Goal: Transaction & Acquisition: Purchase product/service

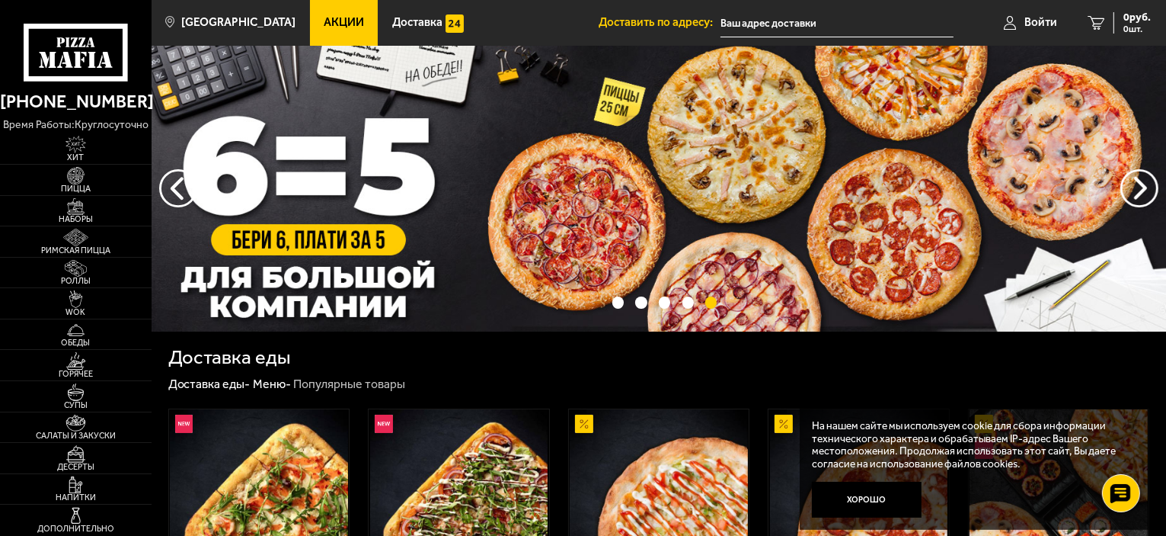
click at [341, 17] on link "Акции" at bounding box center [344, 23] width 69 height 46
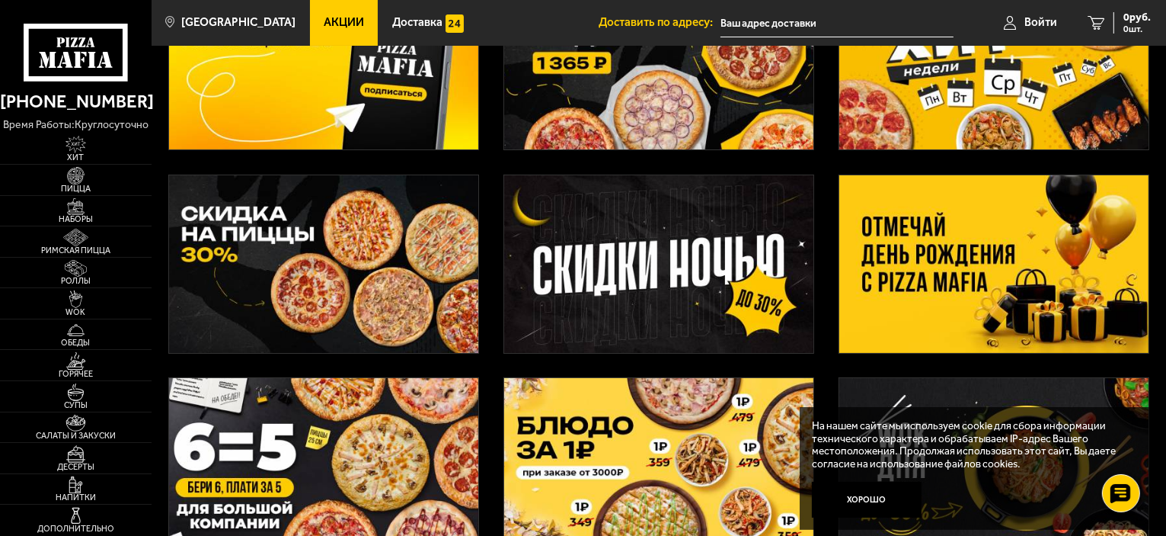
scroll to position [229, 0]
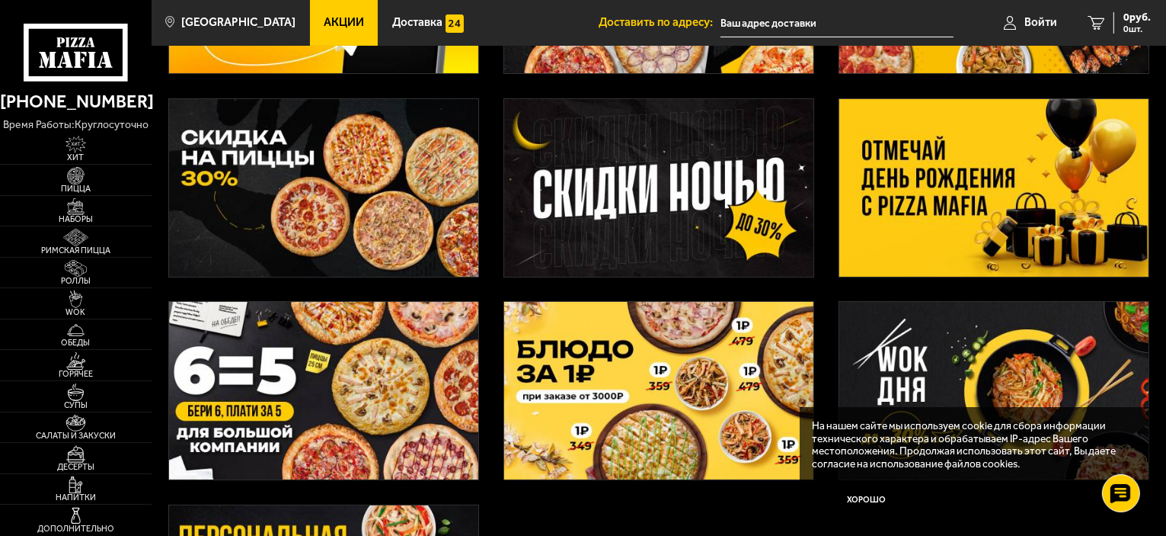
click at [926, 201] on img at bounding box center [994, 188] width 309 height 178
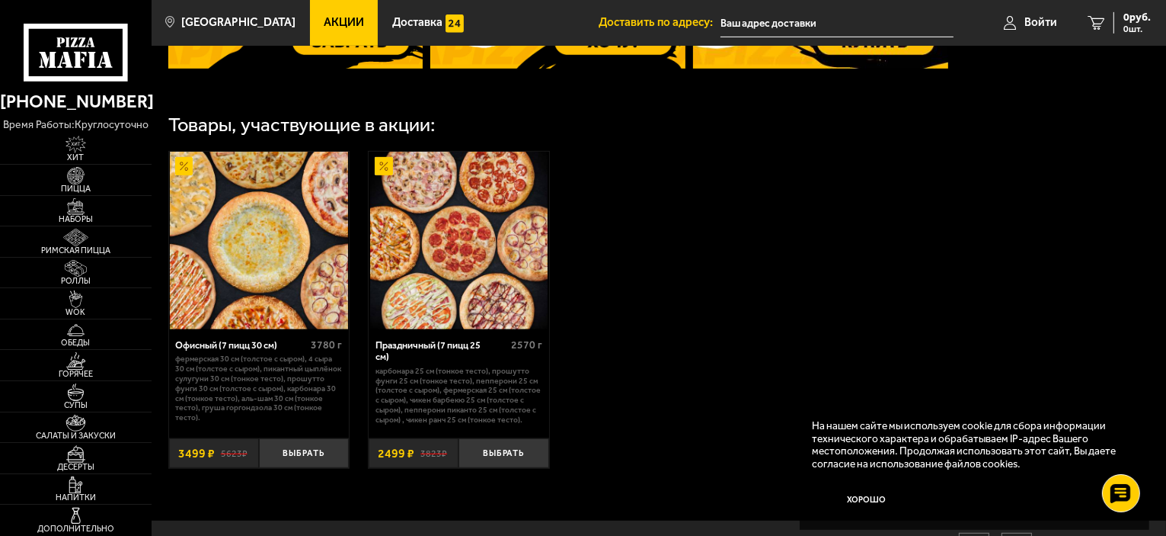
scroll to position [868, 0]
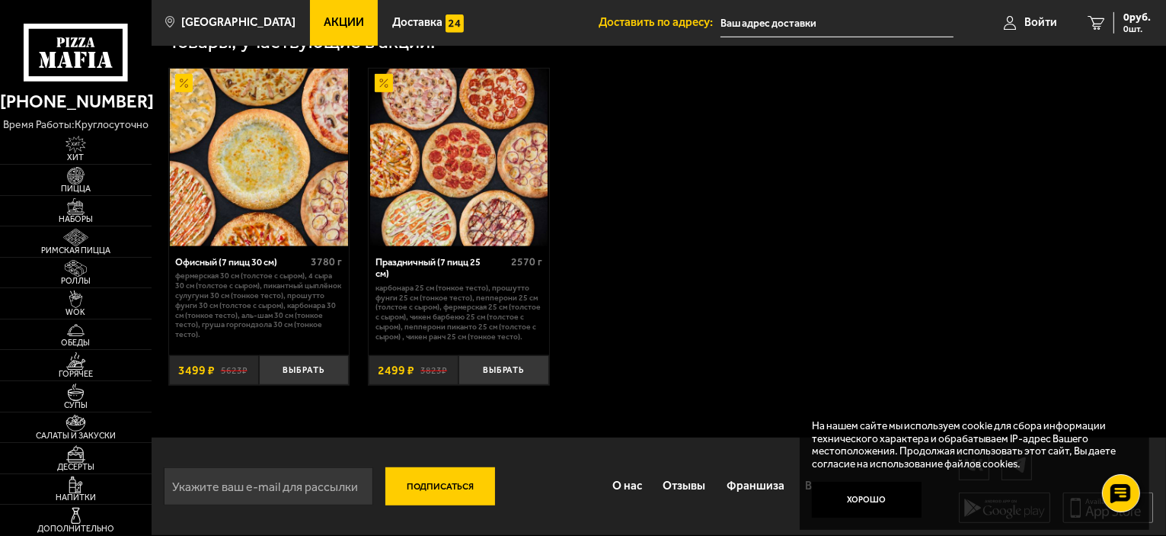
click at [303, 176] on img at bounding box center [259, 158] width 178 height 178
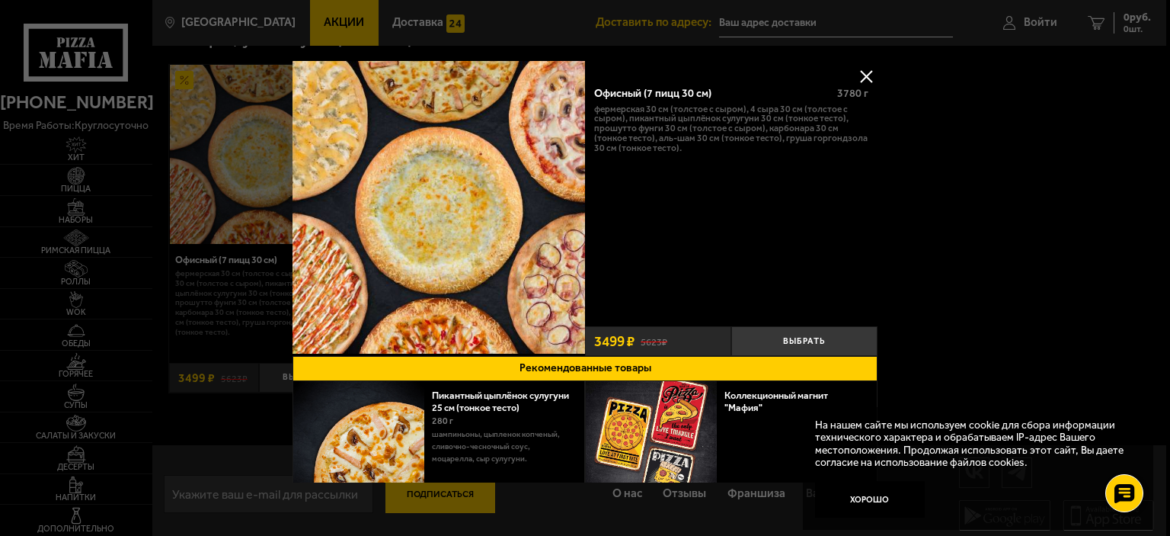
click at [865, 72] on button at bounding box center [866, 76] width 23 height 23
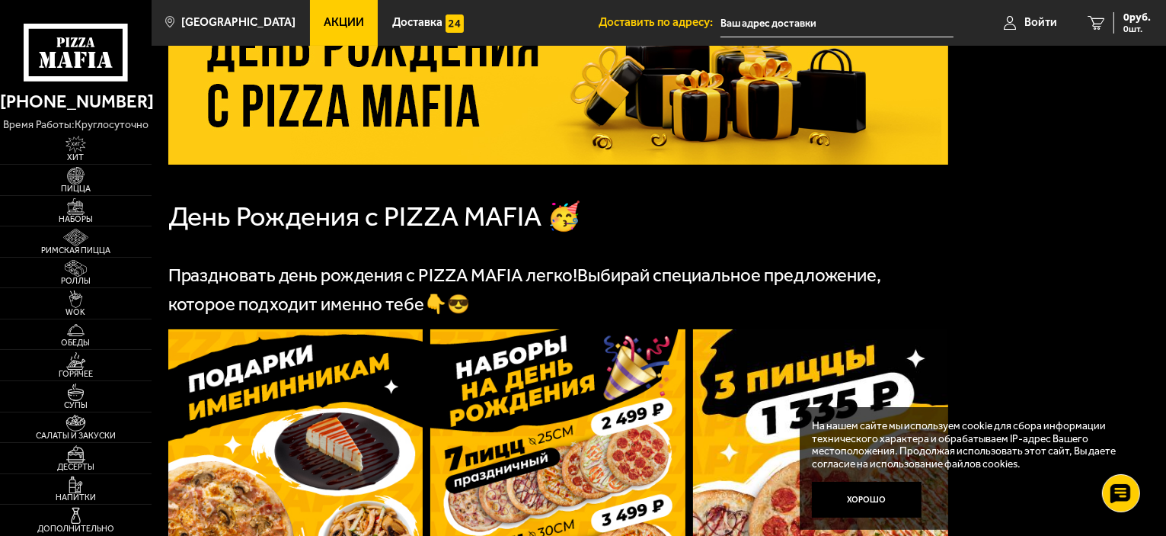
scroll to position [0, 0]
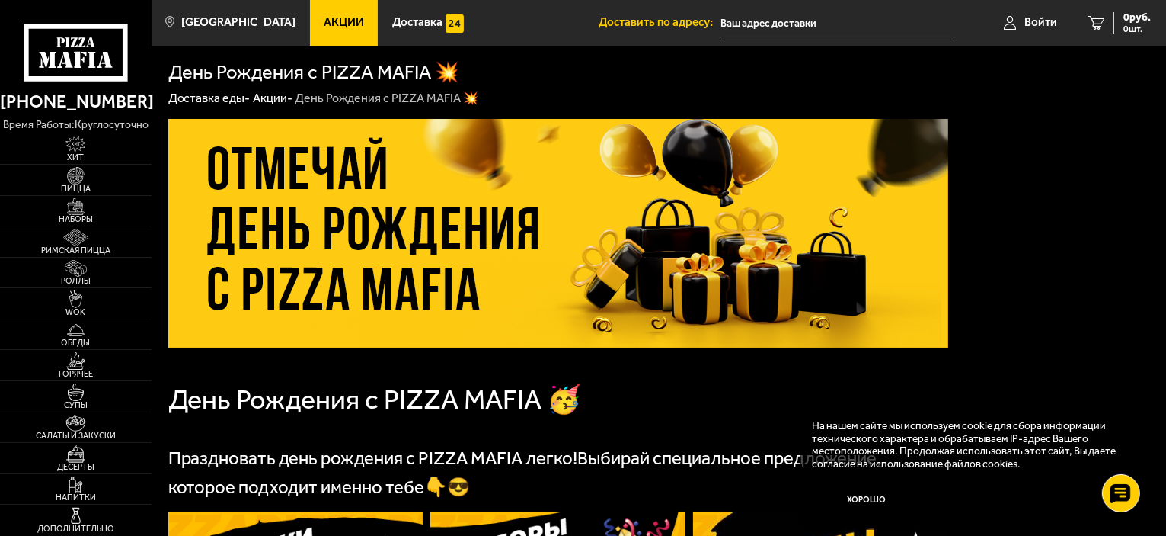
click at [331, 31] on link "Акции" at bounding box center [344, 23] width 69 height 46
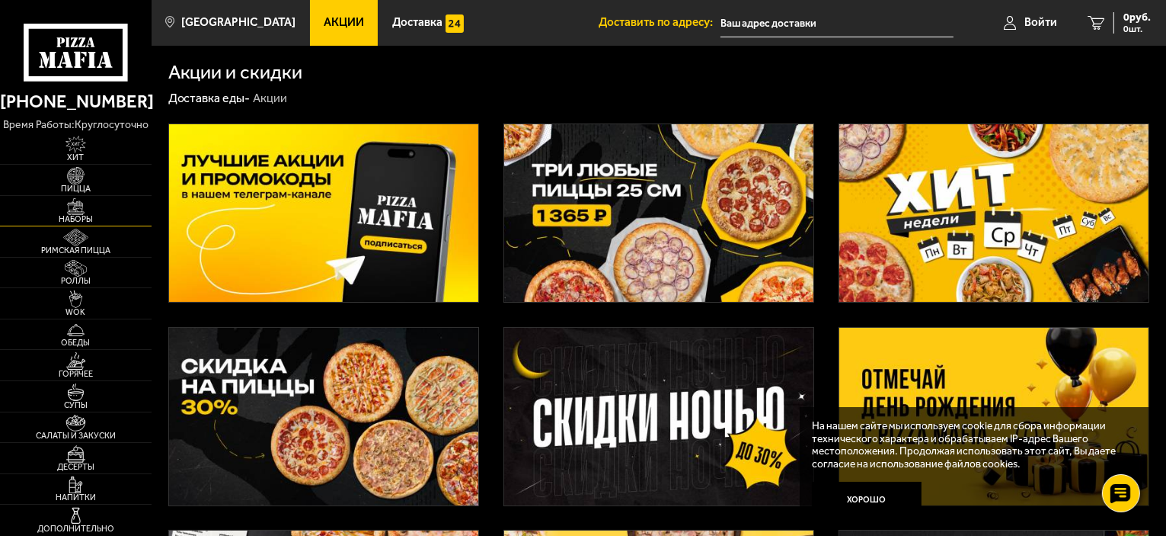
click at [91, 208] on img at bounding box center [76, 207] width 46 height 18
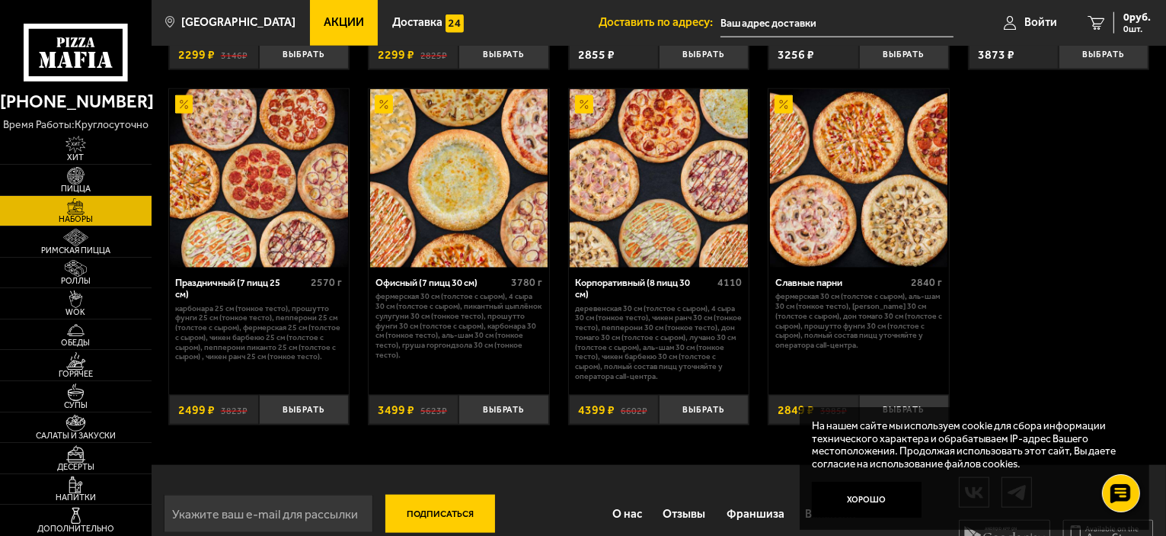
scroll to position [1933, 0]
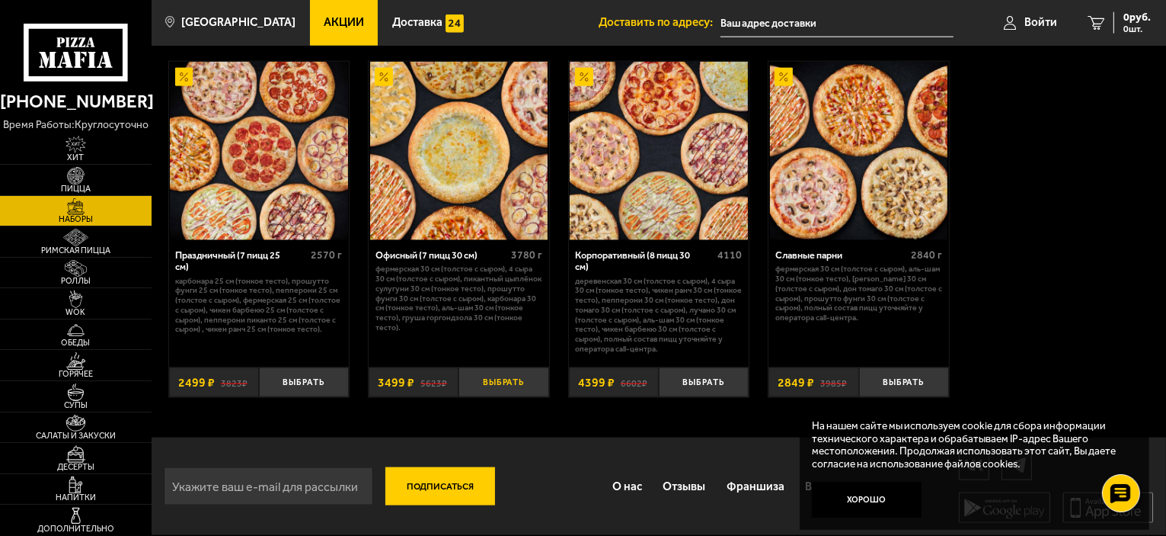
click at [507, 380] on button "Выбрать" at bounding box center [504, 382] width 90 height 30
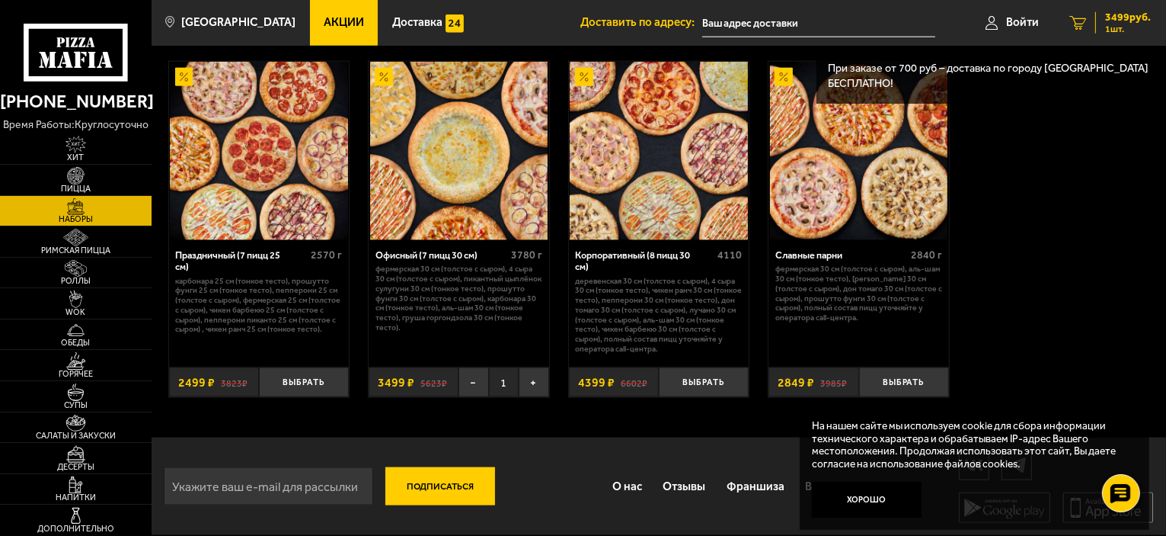
click at [1105, 21] on span "3499 руб." at bounding box center [1128, 17] width 46 height 11
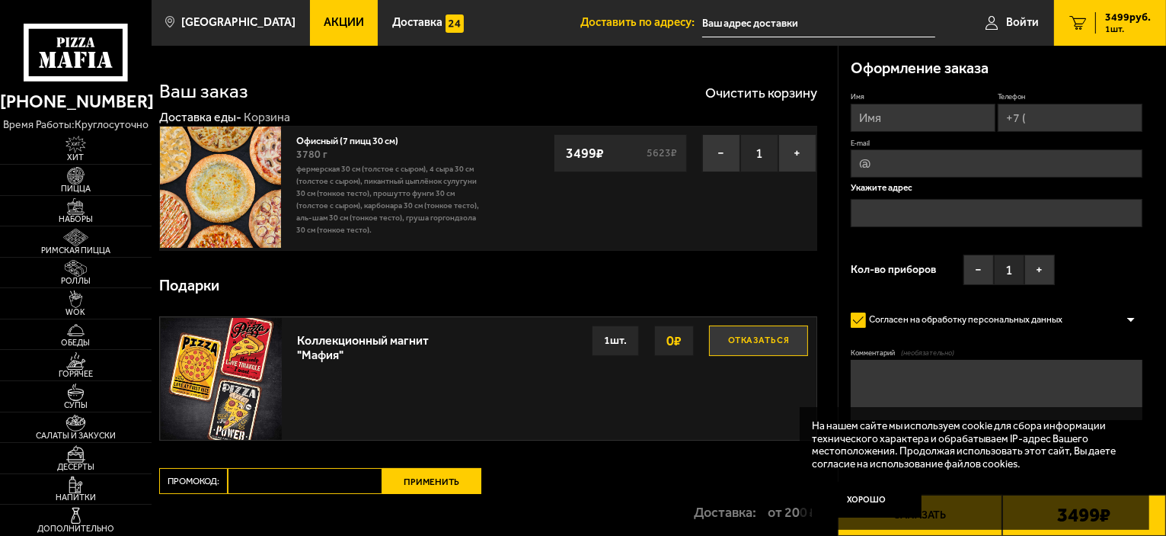
click at [328, 22] on span "Акции" at bounding box center [344, 22] width 40 height 11
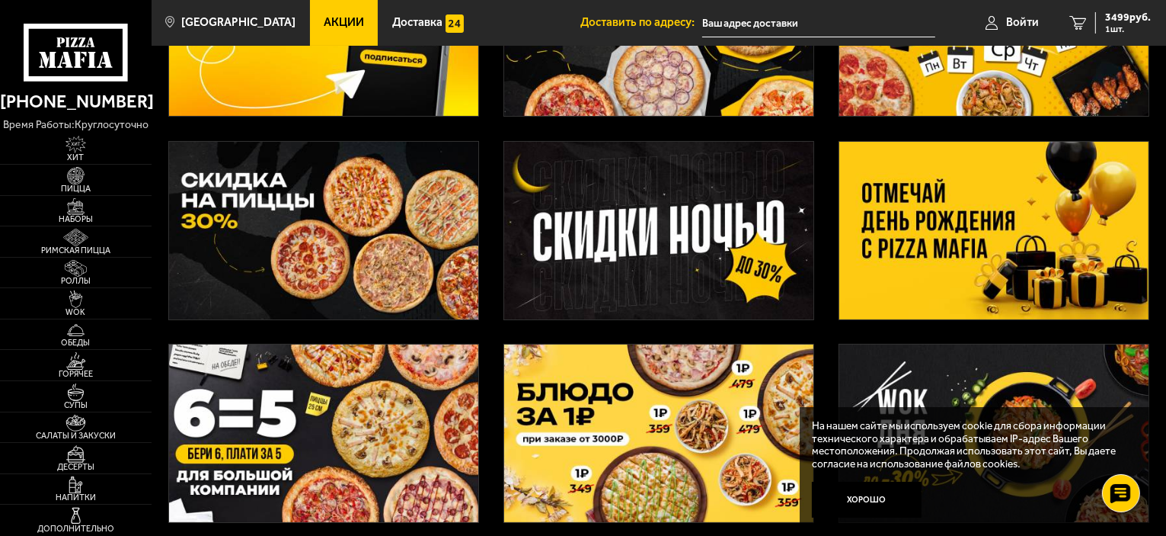
scroll to position [229, 0]
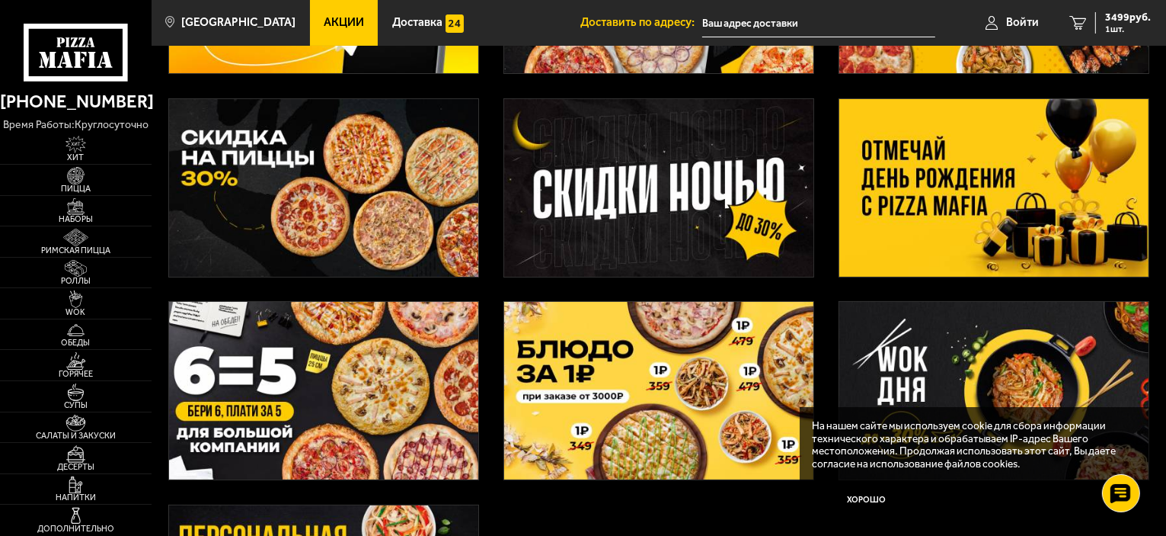
click at [963, 189] on img at bounding box center [994, 188] width 309 height 178
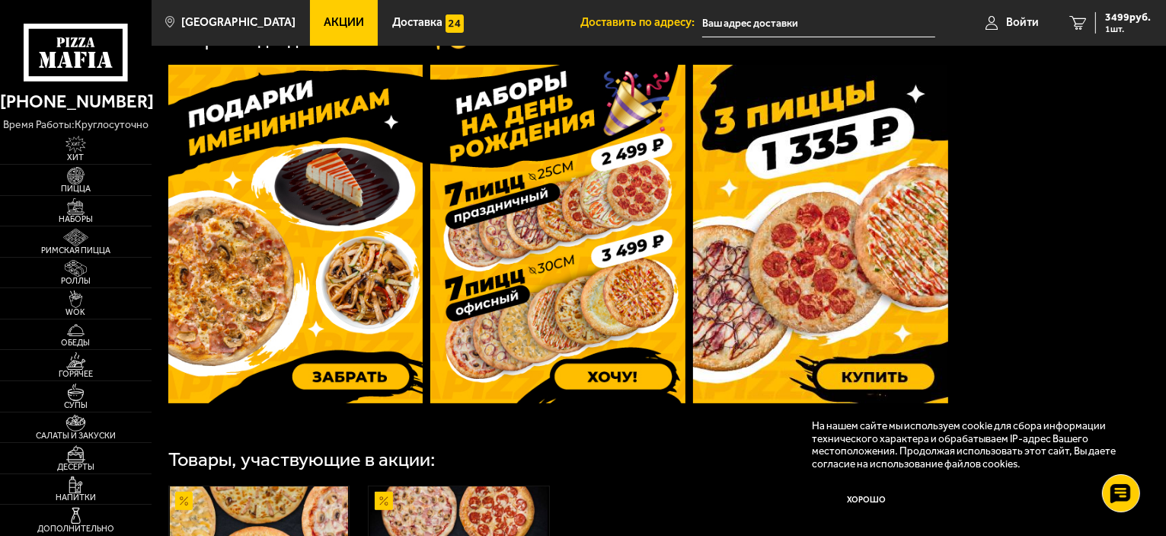
scroll to position [457, 0]
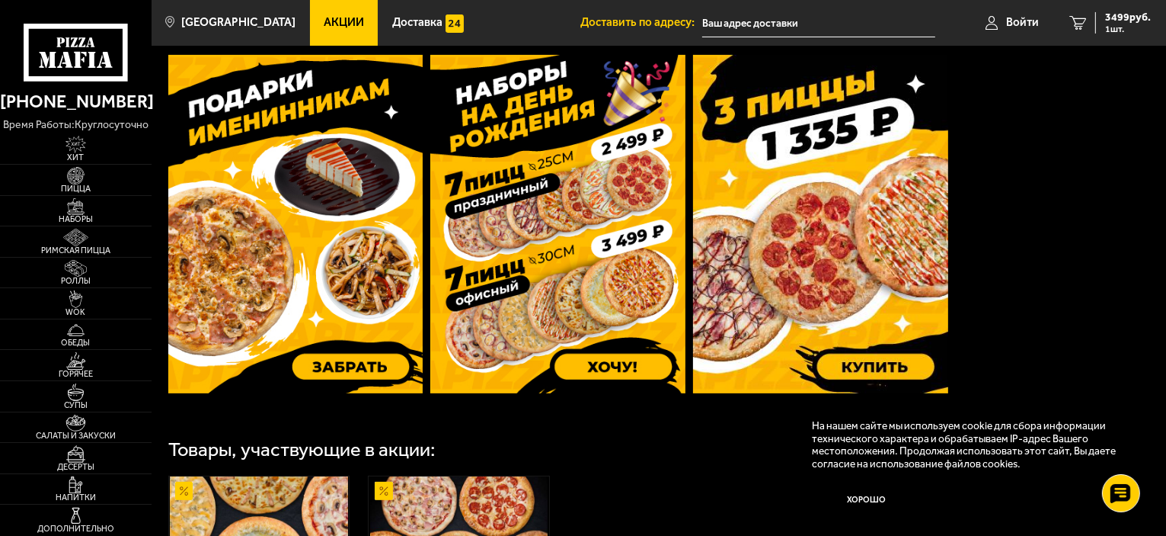
click at [350, 216] on img at bounding box center [295, 224] width 255 height 338
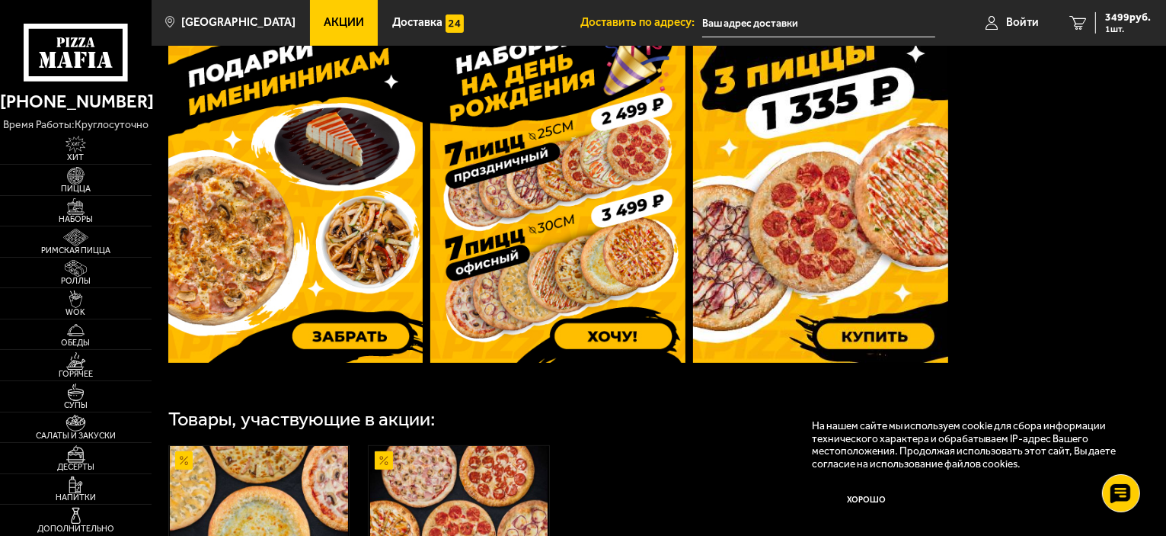
scroll to position [30, 0]
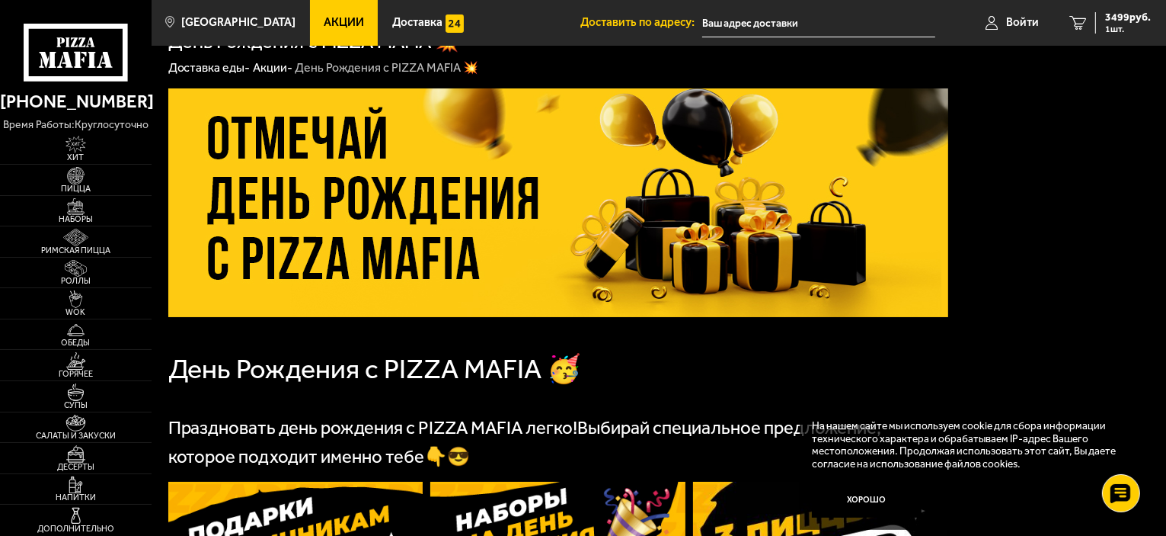
click at [329, 27] on span "Акции" at bounding box center [344, 22] width 40 height 11
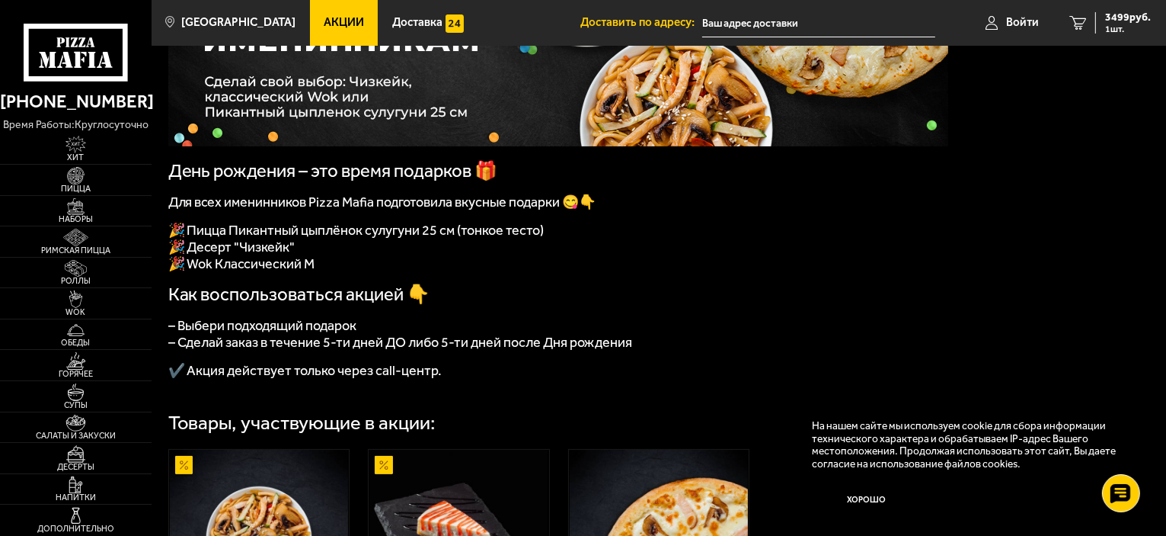
scroll to position [229, 0]
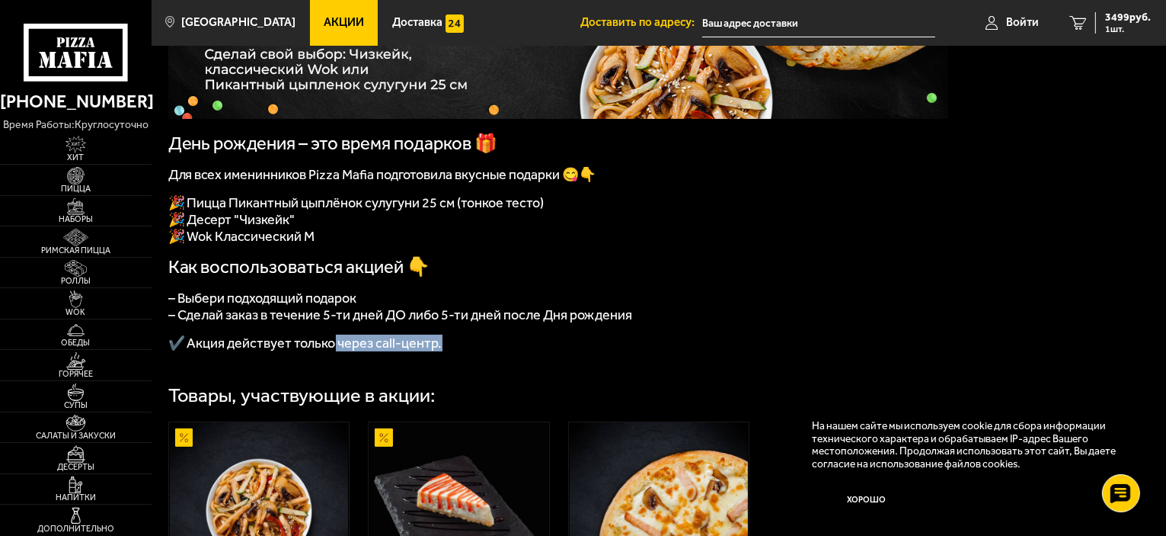
drag, startPoint x: 453, startPoint y: 353, endPoint x: 333, endPoint y: 363, distance: 120.8
click at [333, 351] on p "✔️ Акция действует только через call-центр." at bounding box center [558, 342] width 780 height 17
click at [344, 351] on span "✔️ Акция действует только через call-центр." at bounding box center [305, 342] width 274 height 17
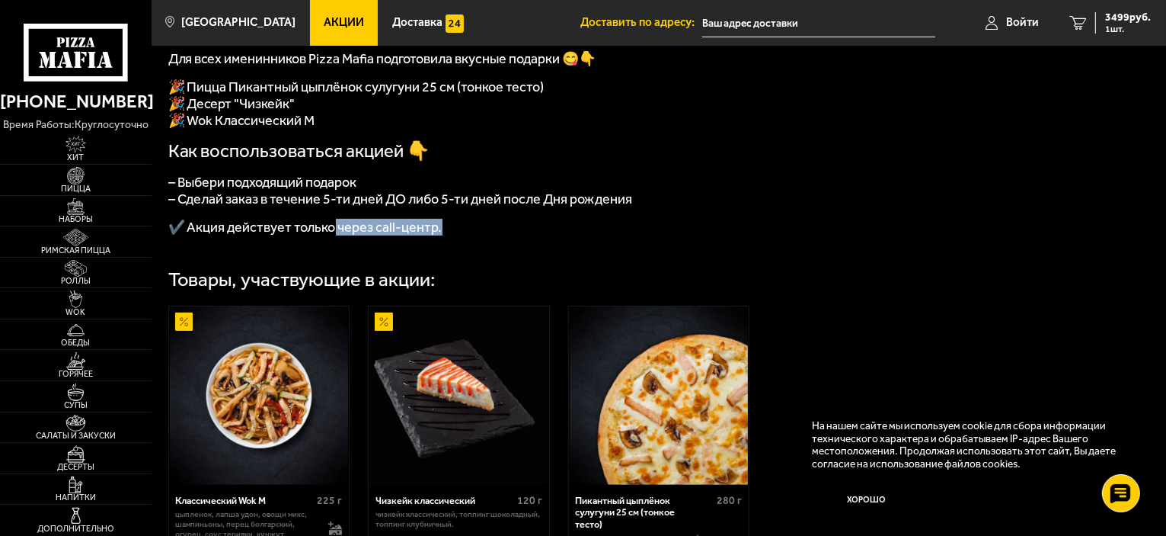
scroll to position [579, 0]
